Goal: Navigation & Orientation: Find specific page/section

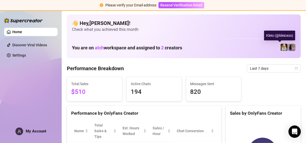
click at [281, 48] on img at bounding box center [284, 47] width 7 height 7
click at [240, 47] on div "You are on atch workspace and assigned to 2 creators" at bounding box center [184, 47] width 224 height 11
